Goal: Task Accomplishment & Management: Manage account settings

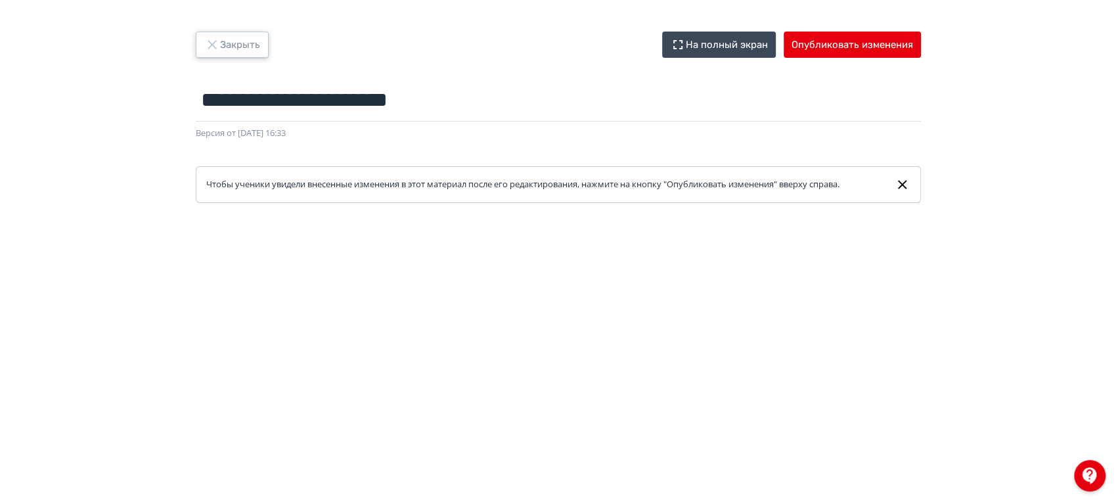
click at [225, 46] on button "Закрыть" at bounding box center [232, 45] width 73 height 26
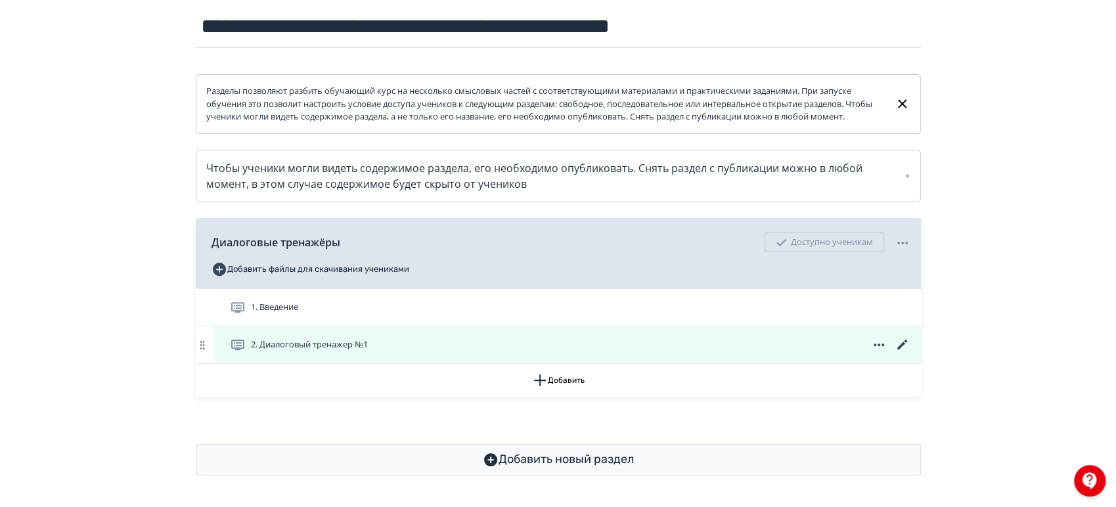
click at [905, 347] on icon at bounding box center [903, 345] width 16 height 16
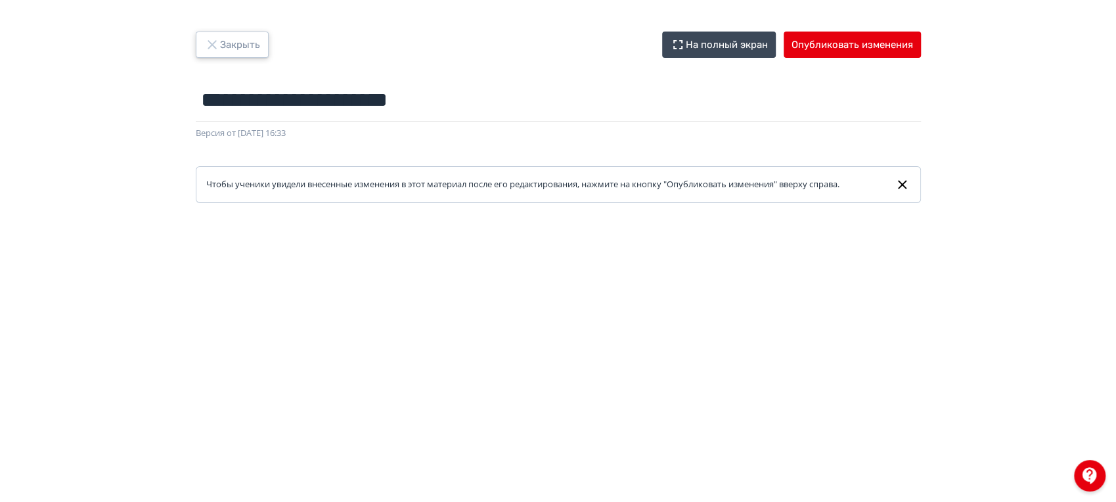
click at [251, 46] on button "Закрыть" at bounding box center [232, 45] width 73 height 26
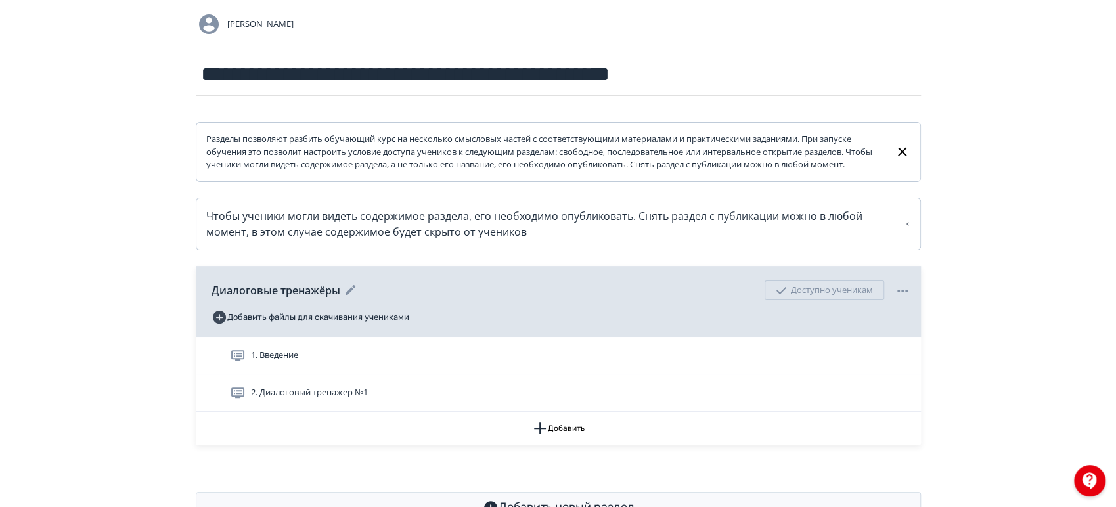
scroll to position [146, 0]
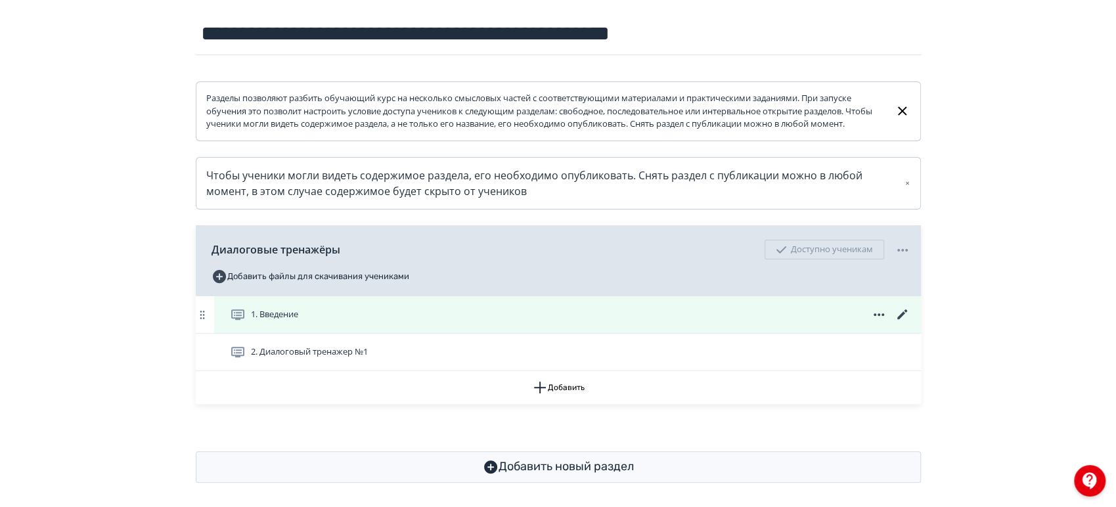
click at [904, 319] on icon at bounding box center [902, 314] width 10 height 10
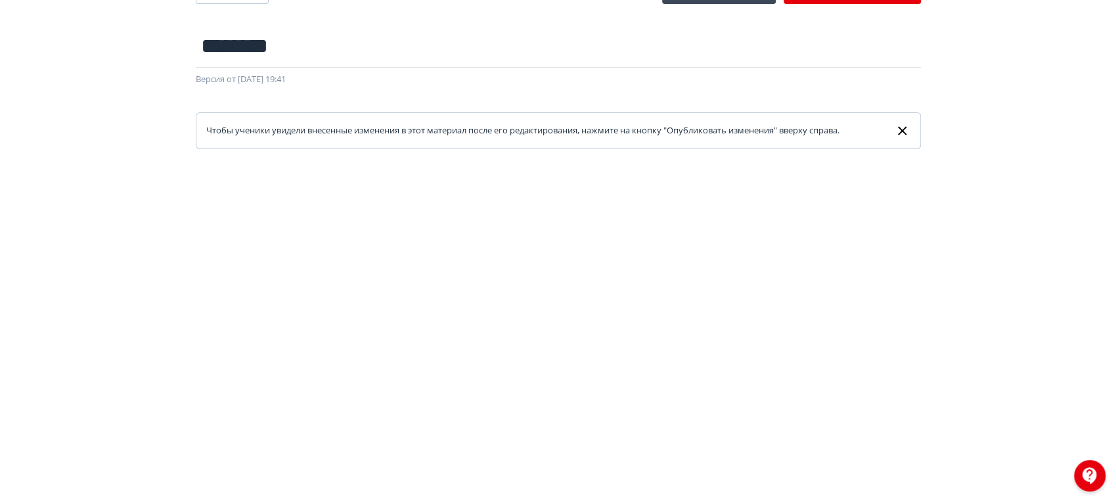
scroll to position [26, 0]
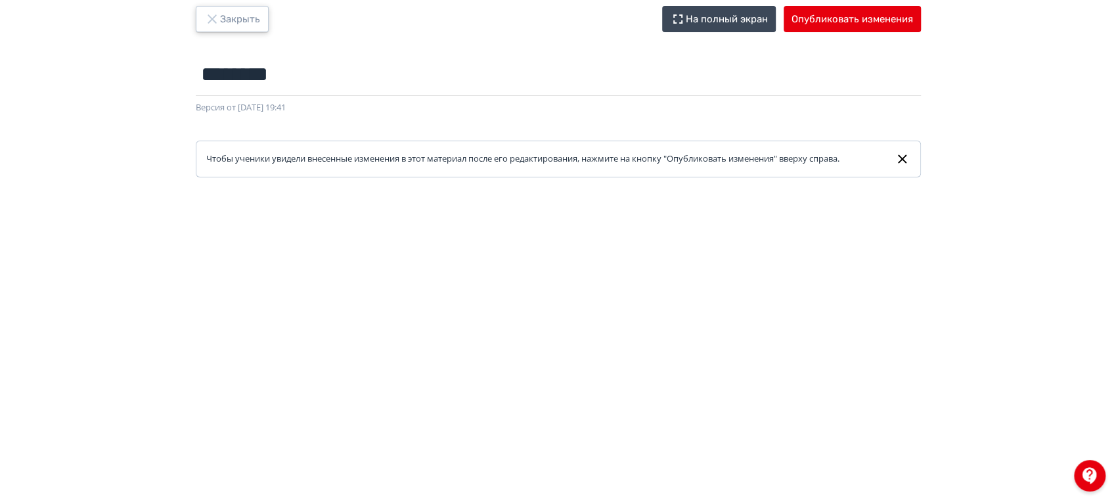
click at [236, 23] on button "Закрыть" at bounding box center [232, 19] width 73 height 26
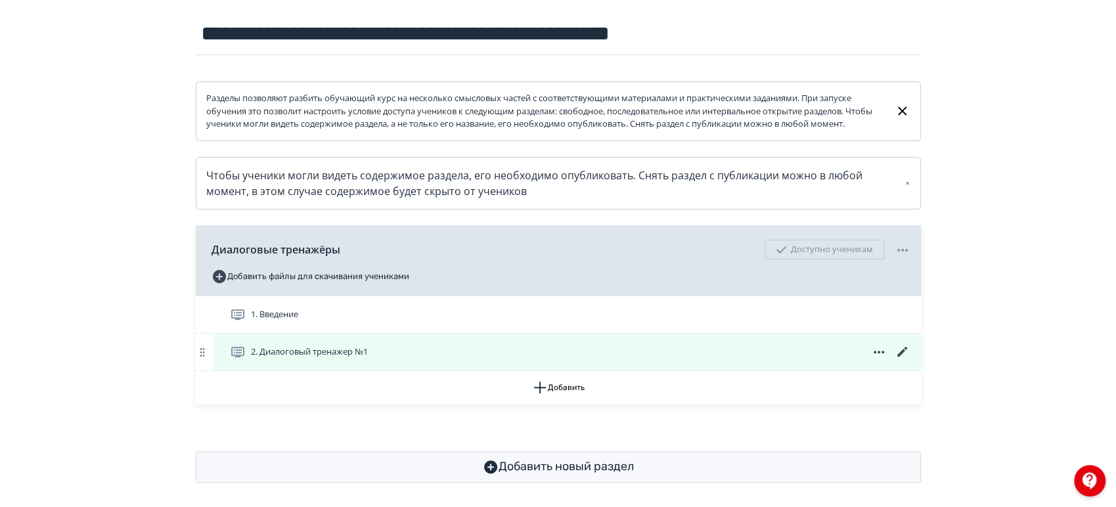
click at [898, 360] on icon at bounding box center [903, 352] width 16 height 16
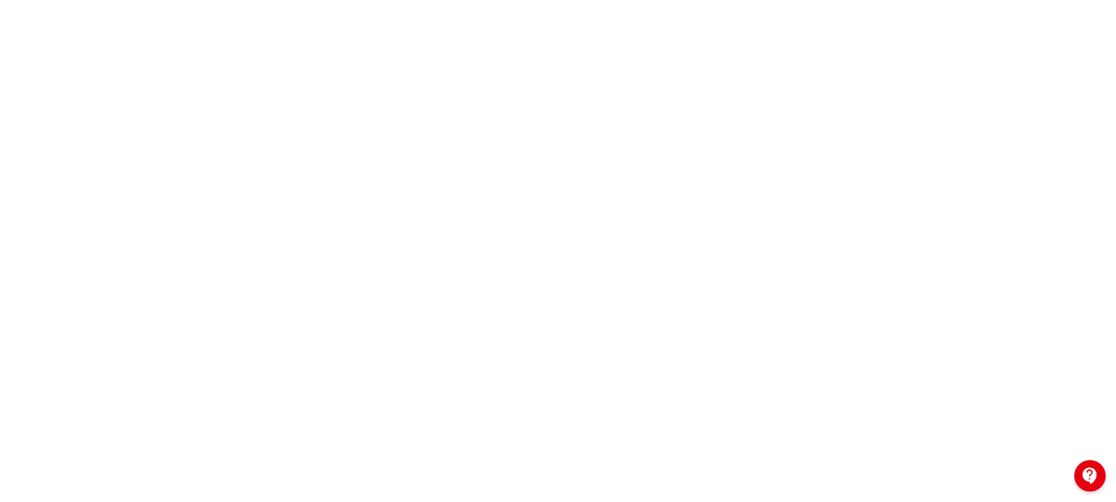
scroll to position [292, 0]
